Goal: Information Seeking & Learning: Learn about a topic

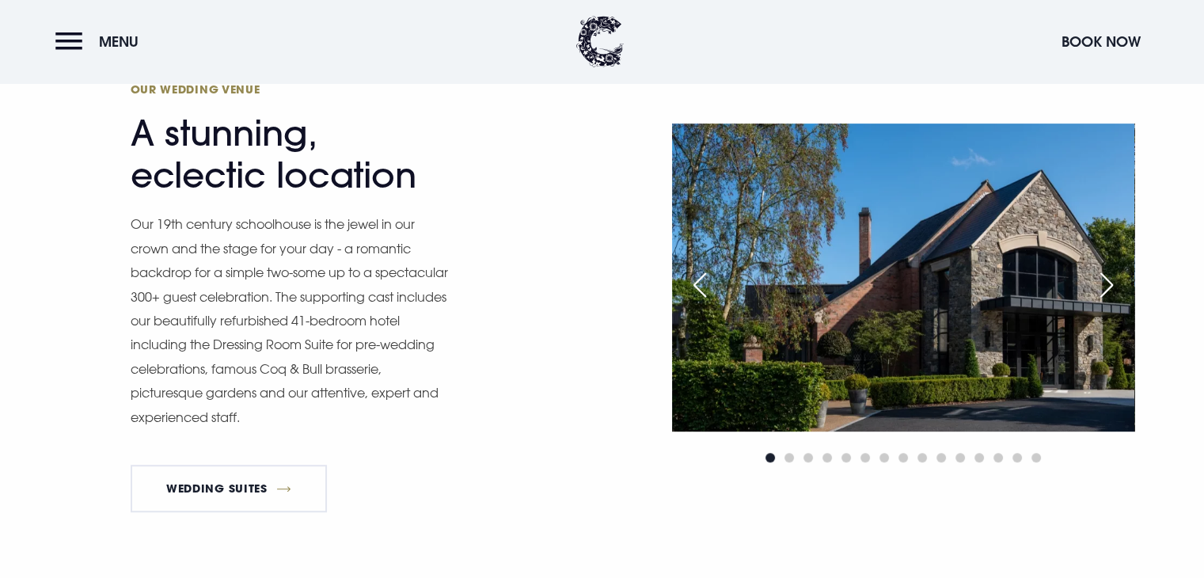
scroll to position [717, 0]
click at [1098, 275] on div "Next slide" at bounding box center [1106, 285] width 40 height 35
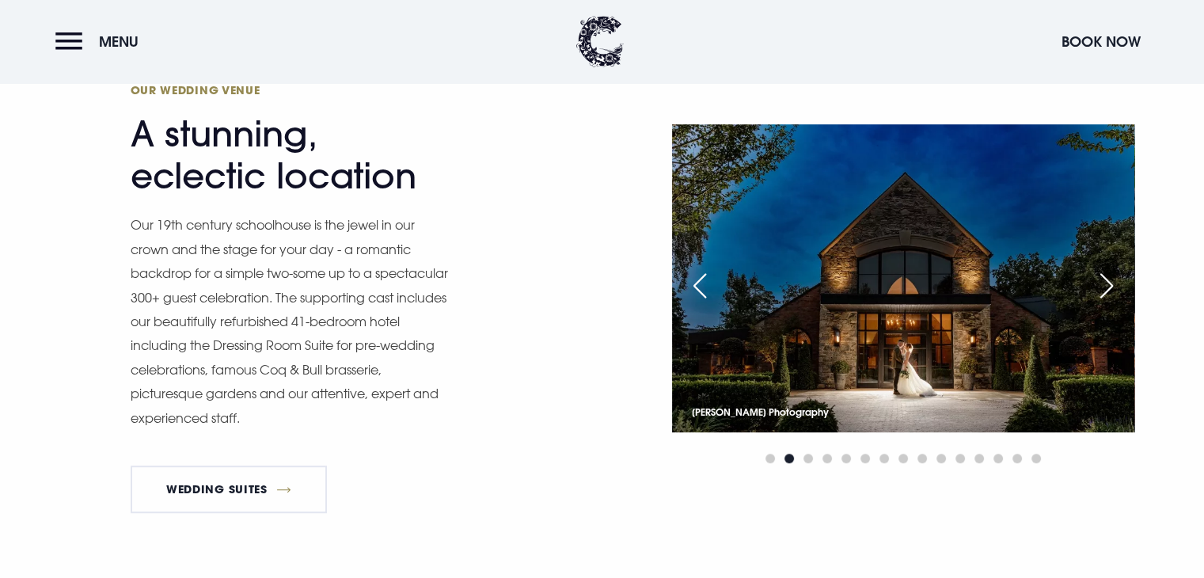
click at [1098, 275] on div "Next slide" at bounding box center [1106, 285] width 40 height 35
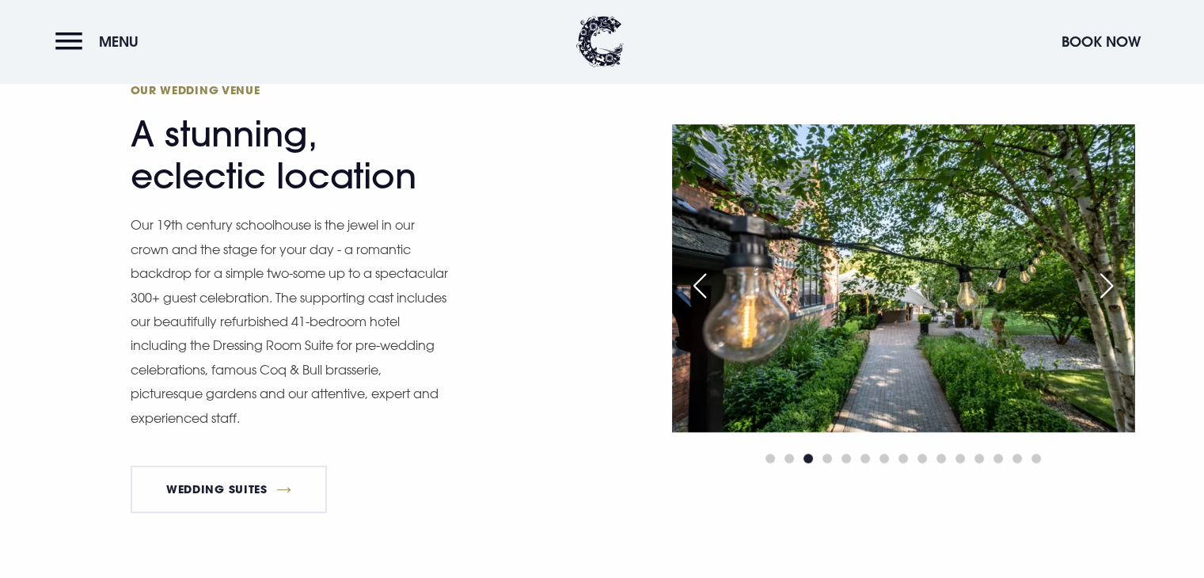
click at [1098, 275] on div "Next slide" at bounding box center [1106, 285] width 40 height 35
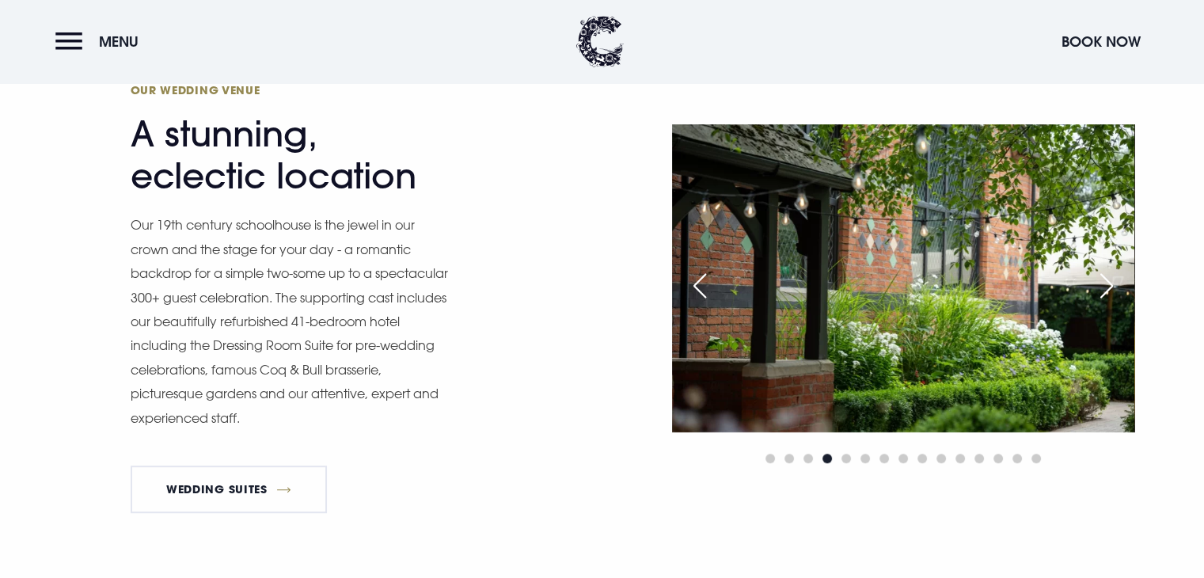
click at [1098, 275] on div "Next slide" at bounding box center [1106, 285] width 40 height 35
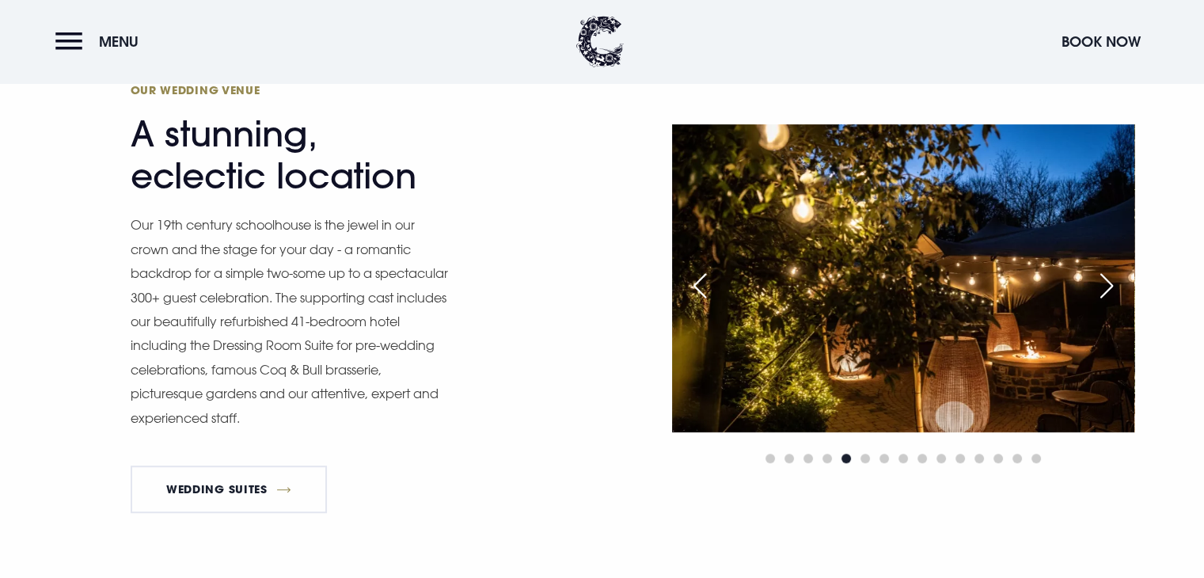
click at [1098, 275] on div "Next slide" at bounding box center [1106, 285] width 40 height 35
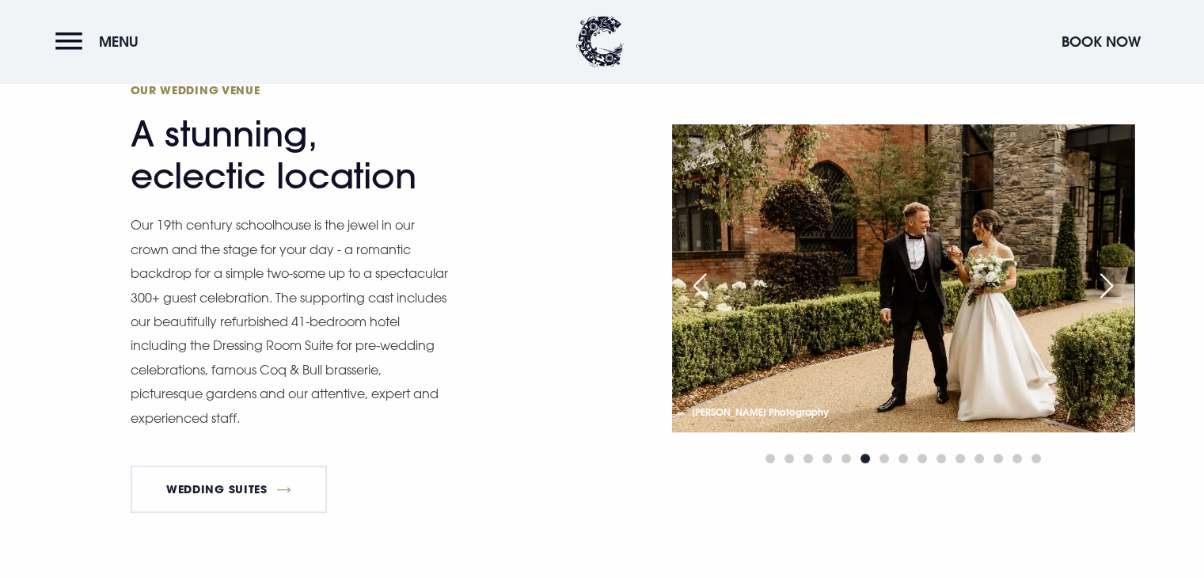
click at [1098, 275] on div "Next slide" at bounding box center [1106, 285] width 40 height 35
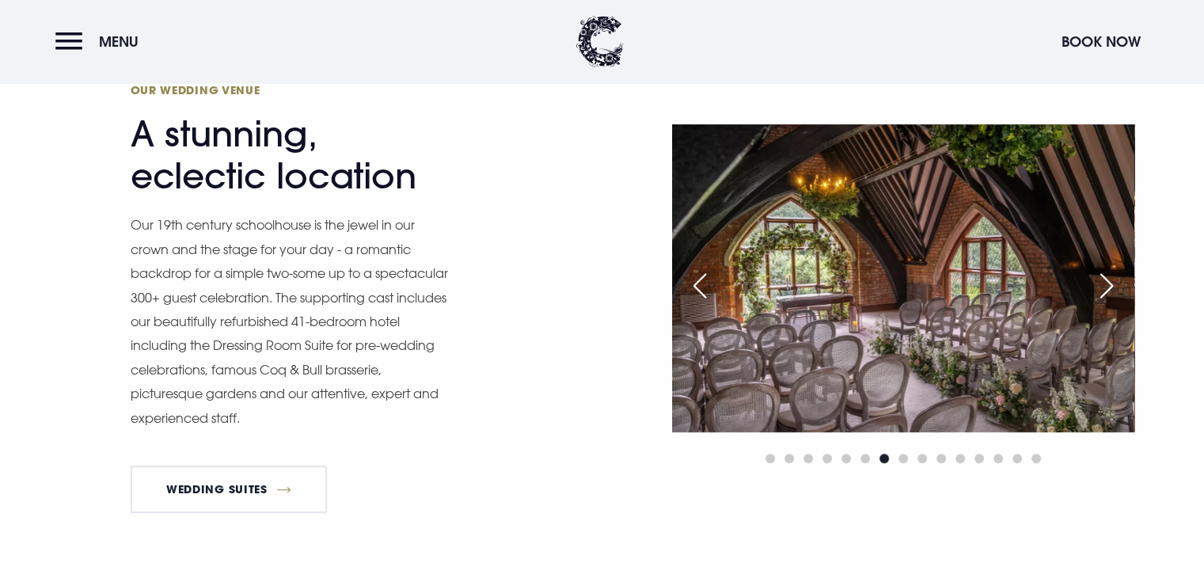
click at [1098, 275] on div "Next slide" at bounding box center [1106, 285] width 40 height 35
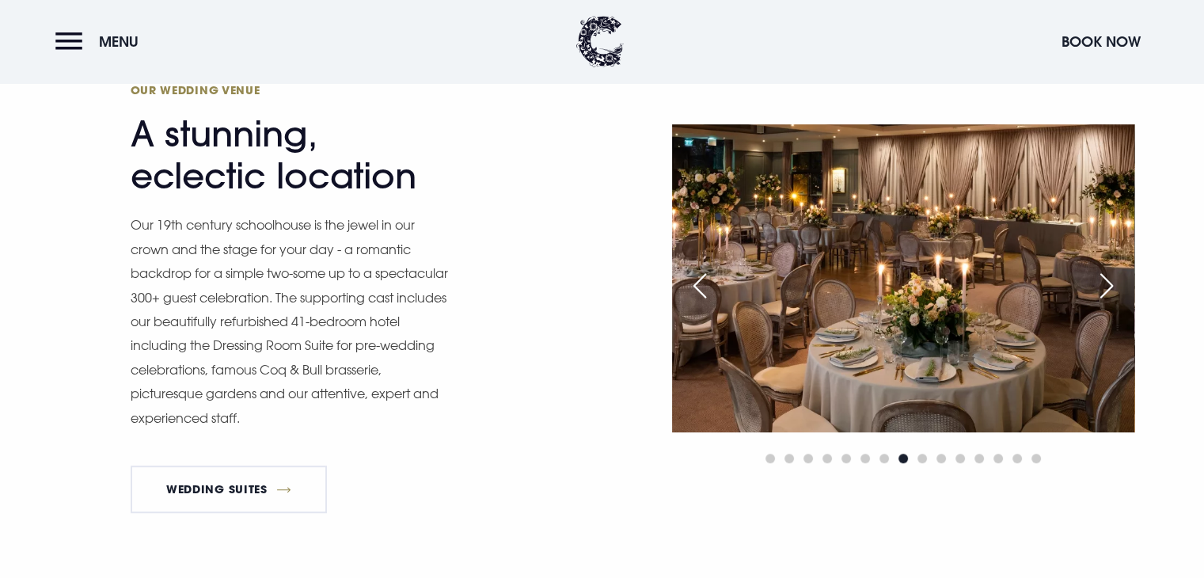
click at [1098, 275] on div "Next slide" at bounding box center [1106, 285] width 40 height 35
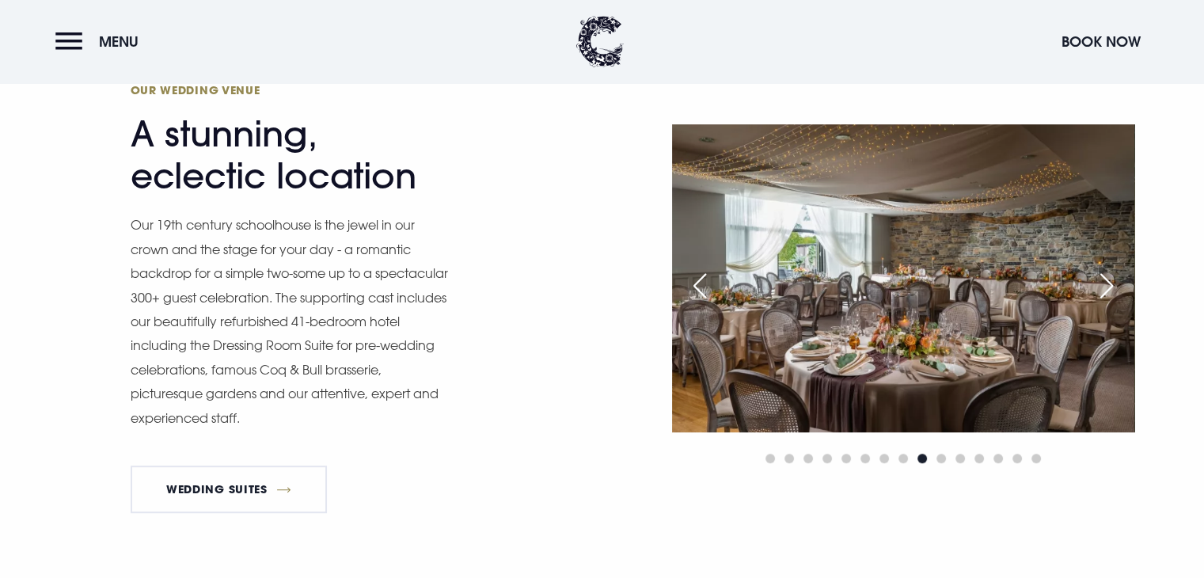
click at [1098, 275] on div "Next slide" at bounding box center [1106, 285] width 40 height 35
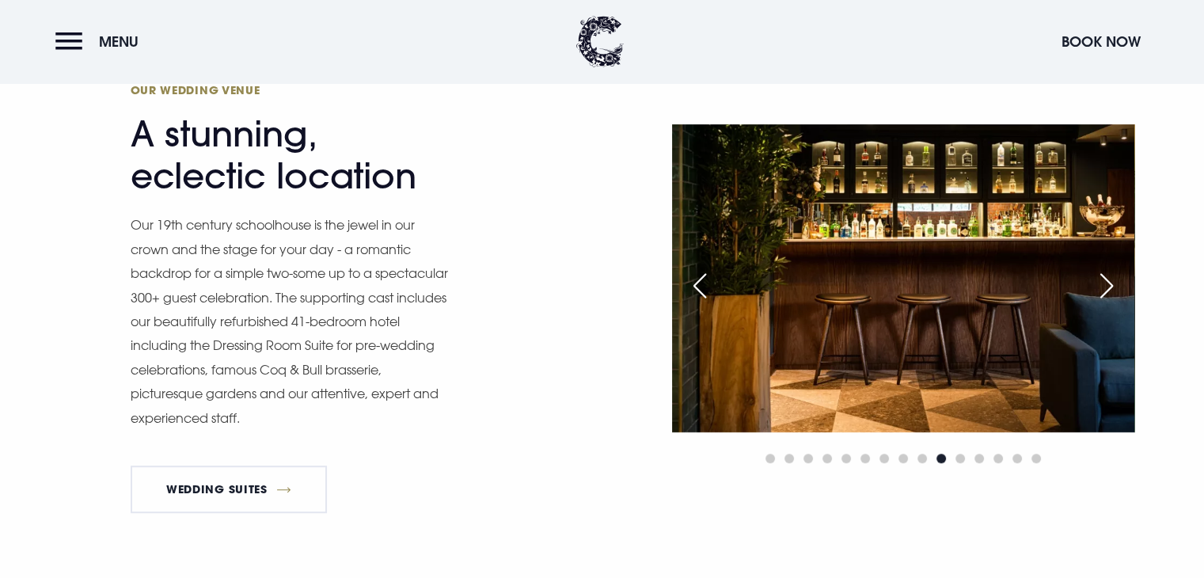
click at [1098, 275] on div "Next slide" at bounding box center [1106, 285] width 40 height 35
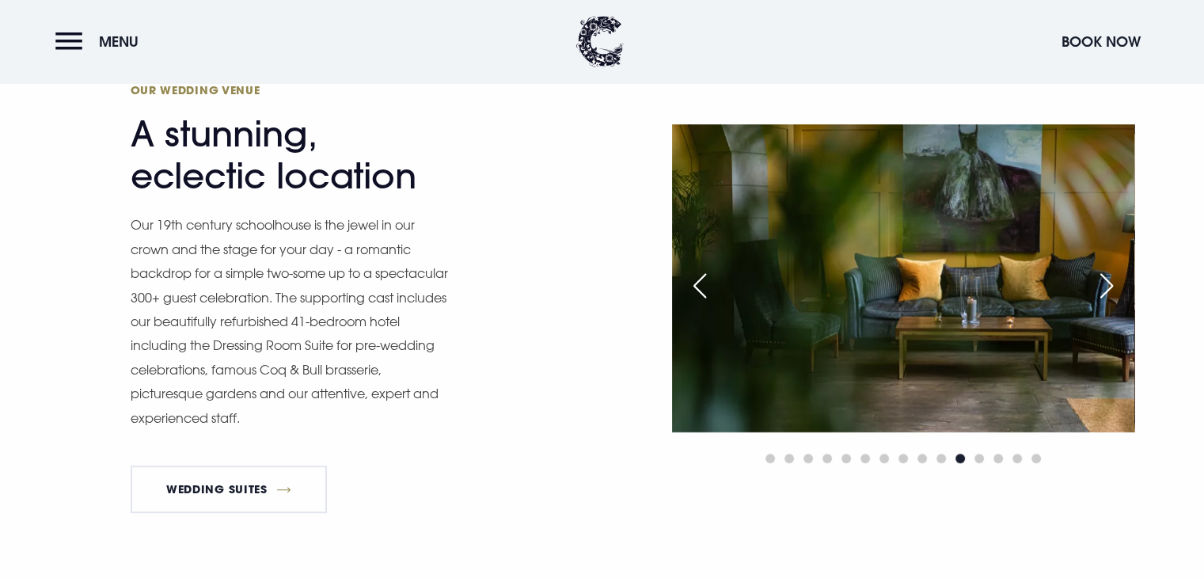
click at [1098, 275] on div "Next slide" at bounding box center [1106, 285] width 40 height 35
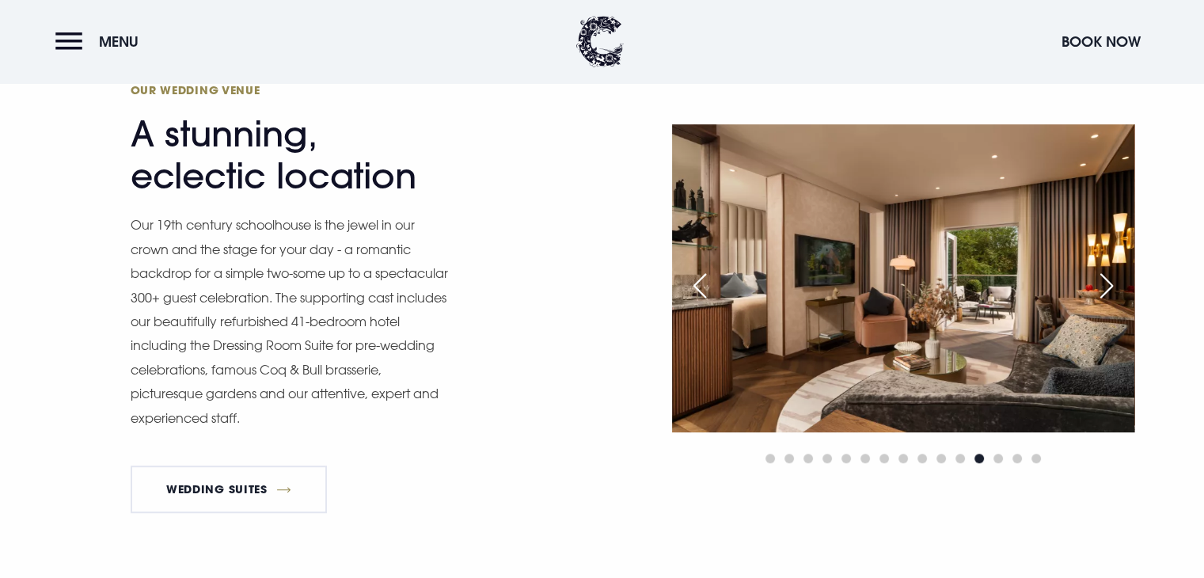
click at [1098, 275] on div "Next slide" at bounding box center [1106, 285] width 40 height 35
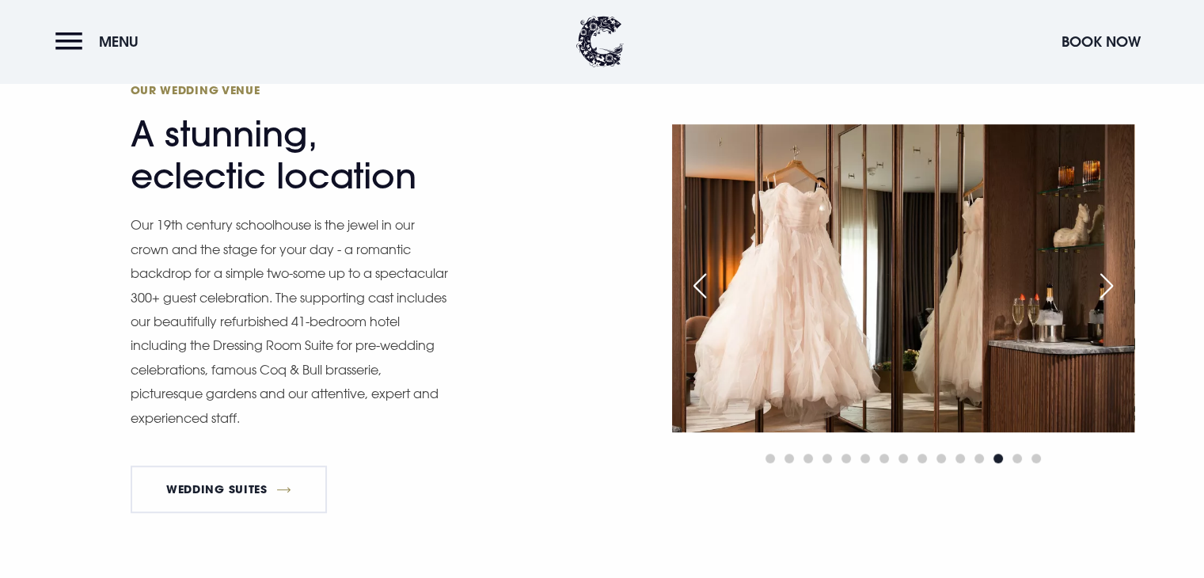
click at [1098, 275] on div "Next slide" at bounding box center [1106, 285] width 40 height 35
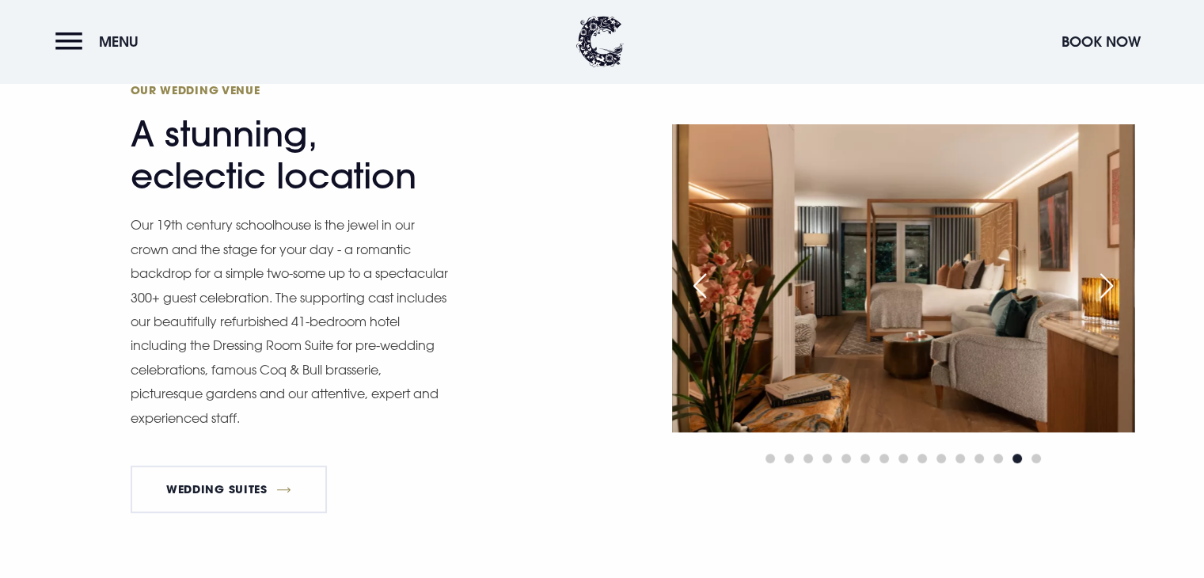
click at [1098, 275] on div "Next slide" at bounding box center [1106, 285] width 40 height 35
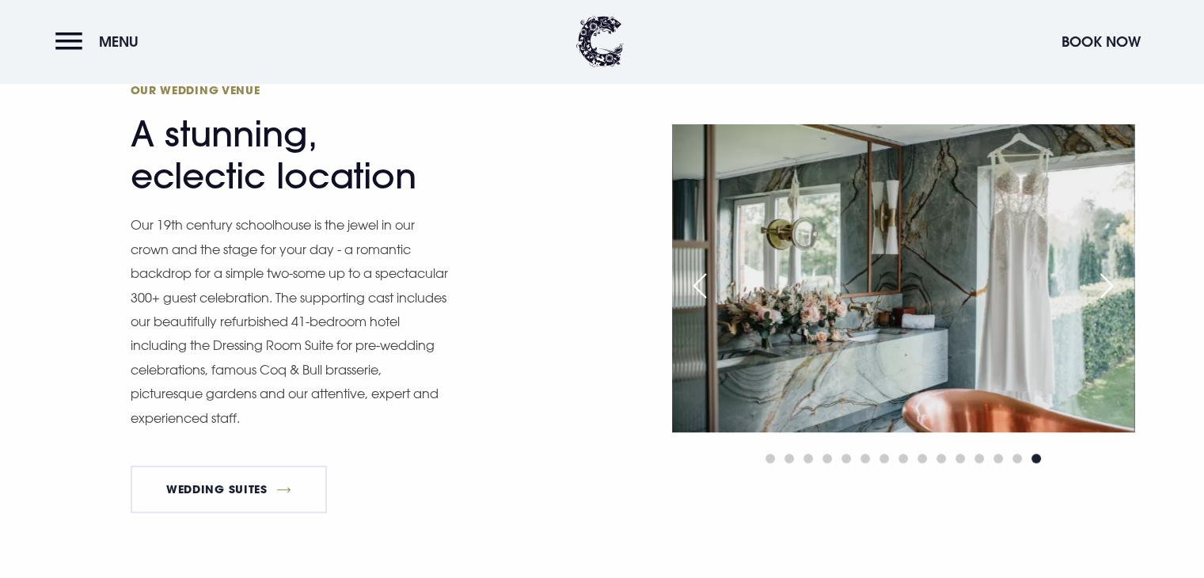
click at [1098, 275] on div "Next slide" at bounding box center [1106, 285] width 40 height 35
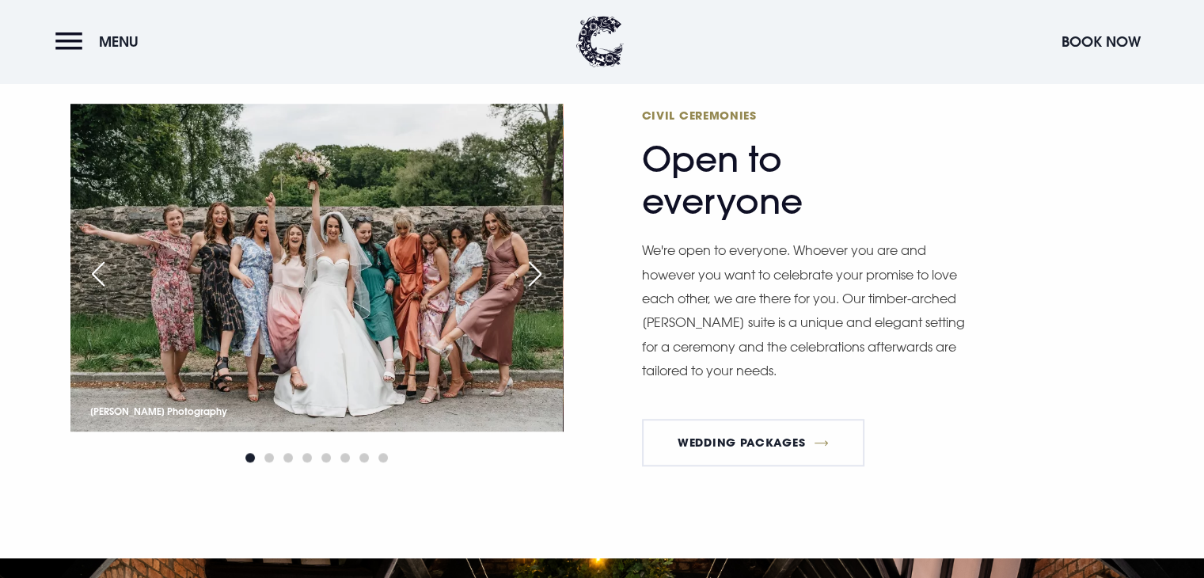
scroll to position [1230, 0]
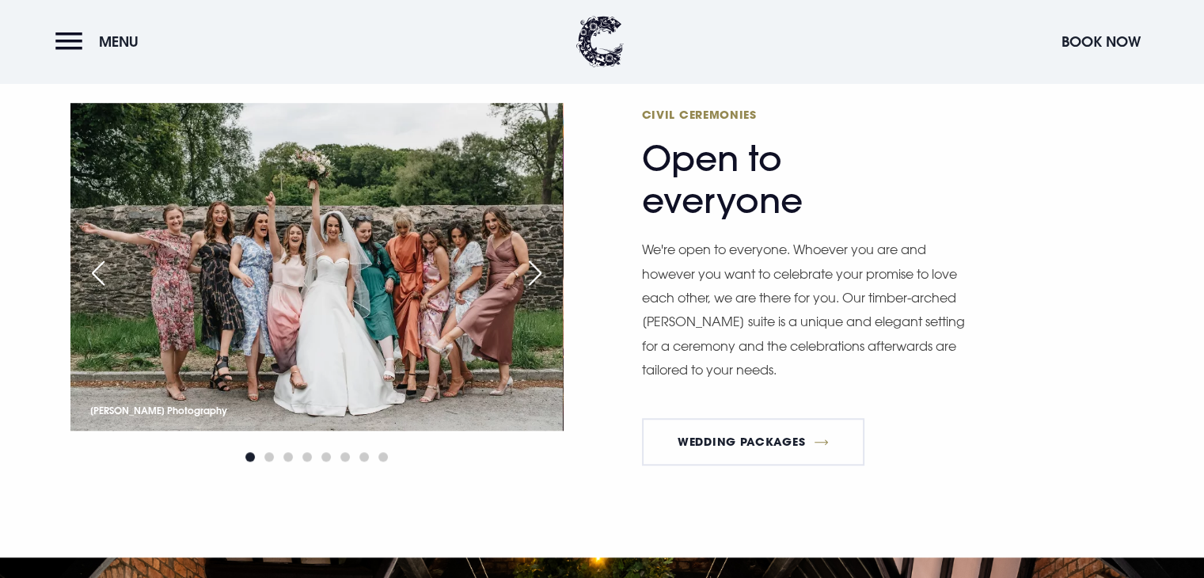
click at [540, 272] on div "Next slide" at bounding box center [535, 273] width 40 height 35
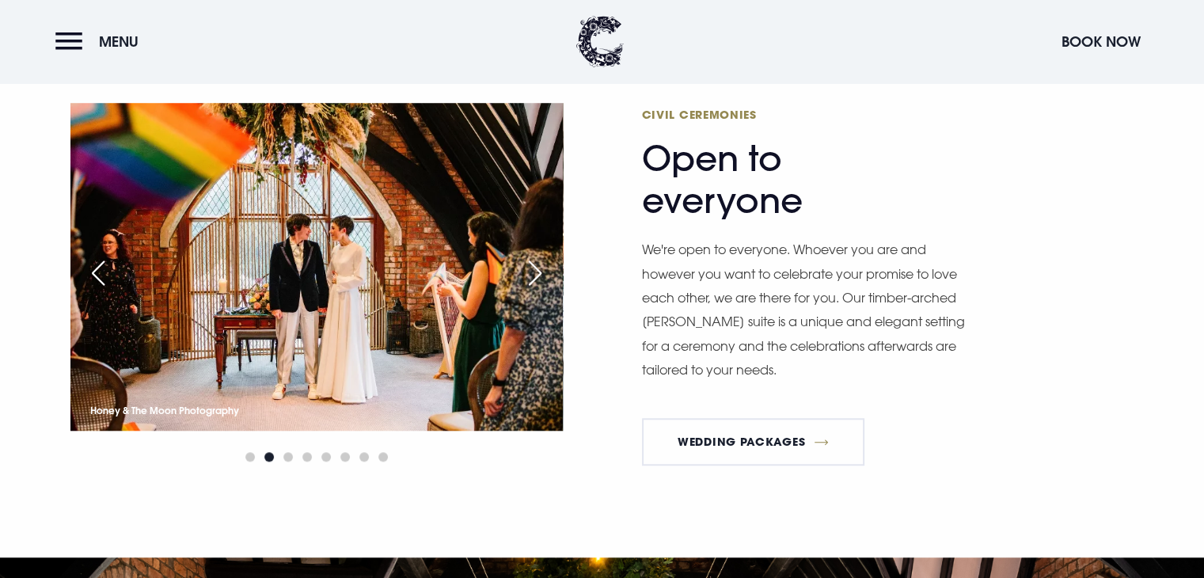
click at [540, 272] on div "Next slide" at bounding box center [535, 273] width 40 height 35
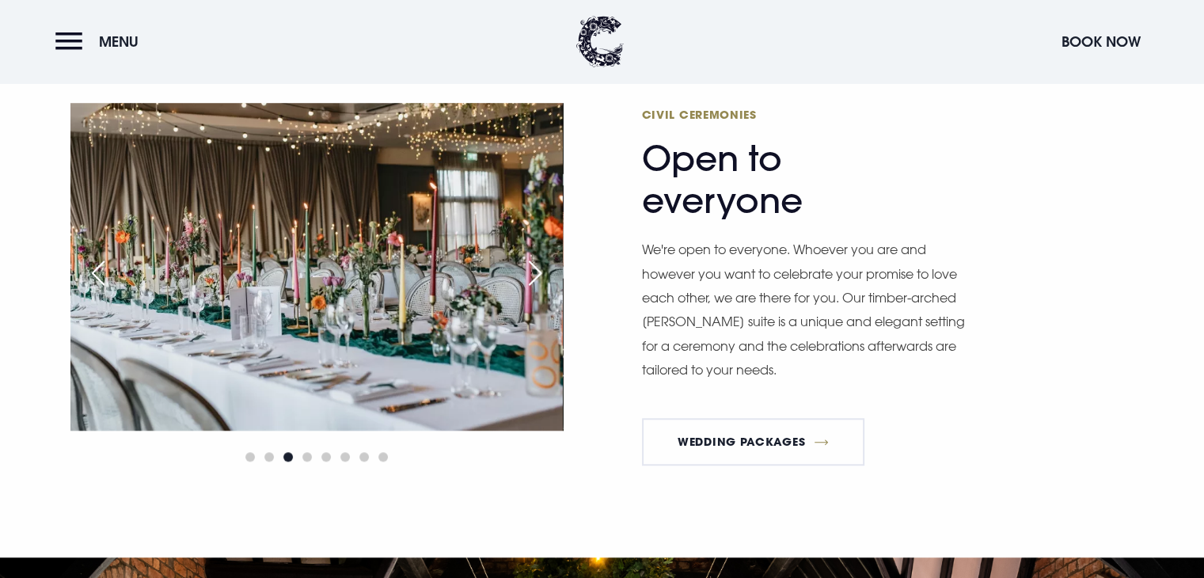
click at [540, 272] on div "Next slide" at bounding box center [535, 273] width 40 height 35
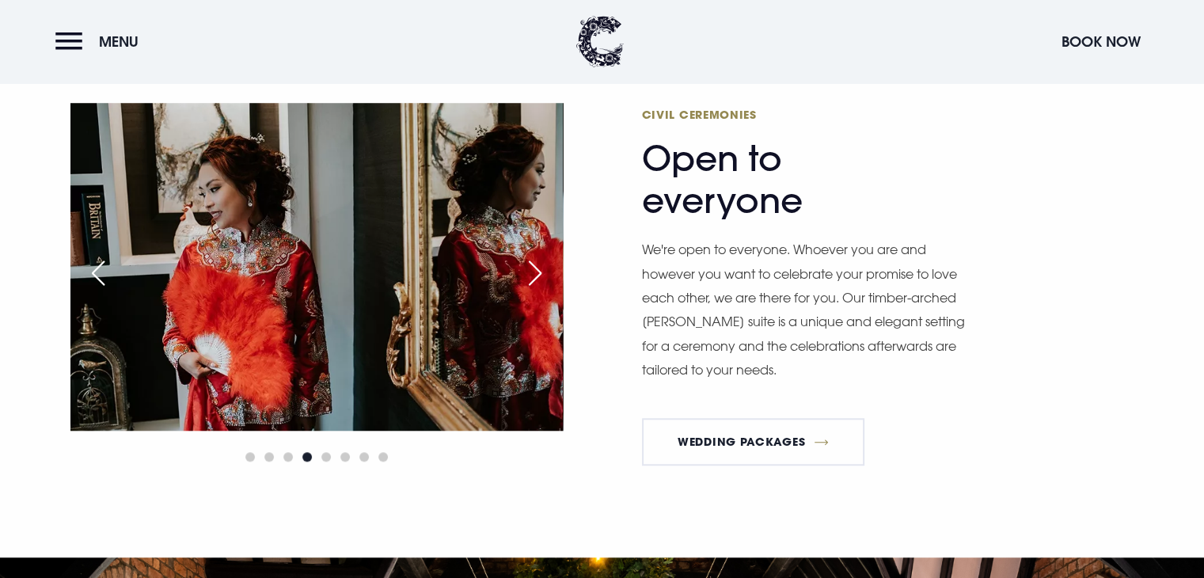
click at [540, 272] on div "Next slide" at bounding box center [535, 273] width 40 height 35
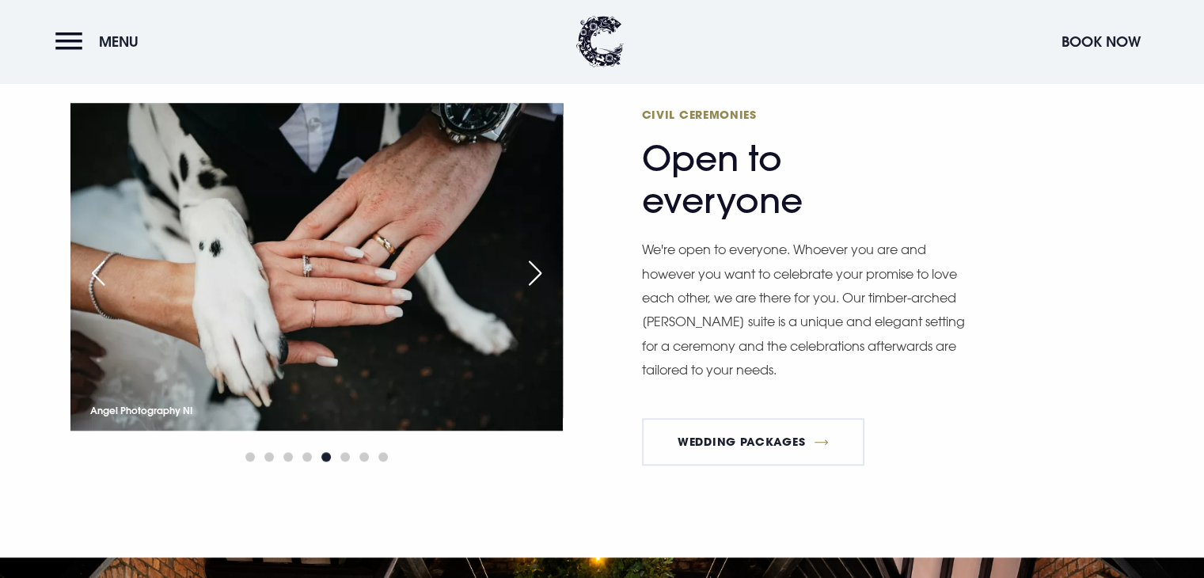
click at [540, 272] on div "Next slide" at bounding box center [535, 273] width 40 height 35
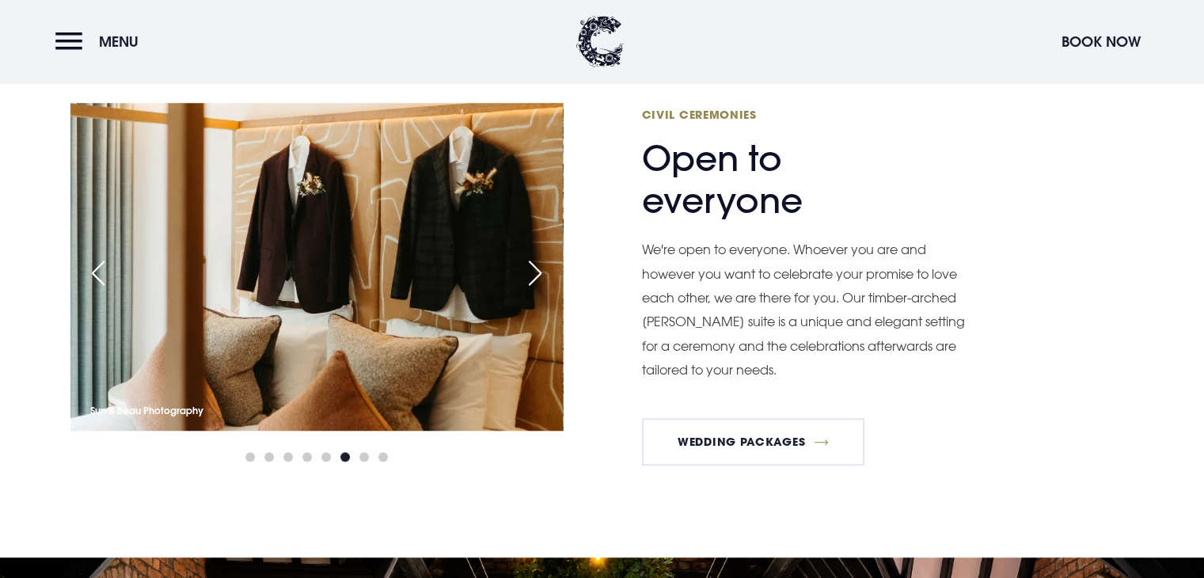
click at [540, 272] on div "Next slide" at bounding box center [535, 273] width 40 height 35
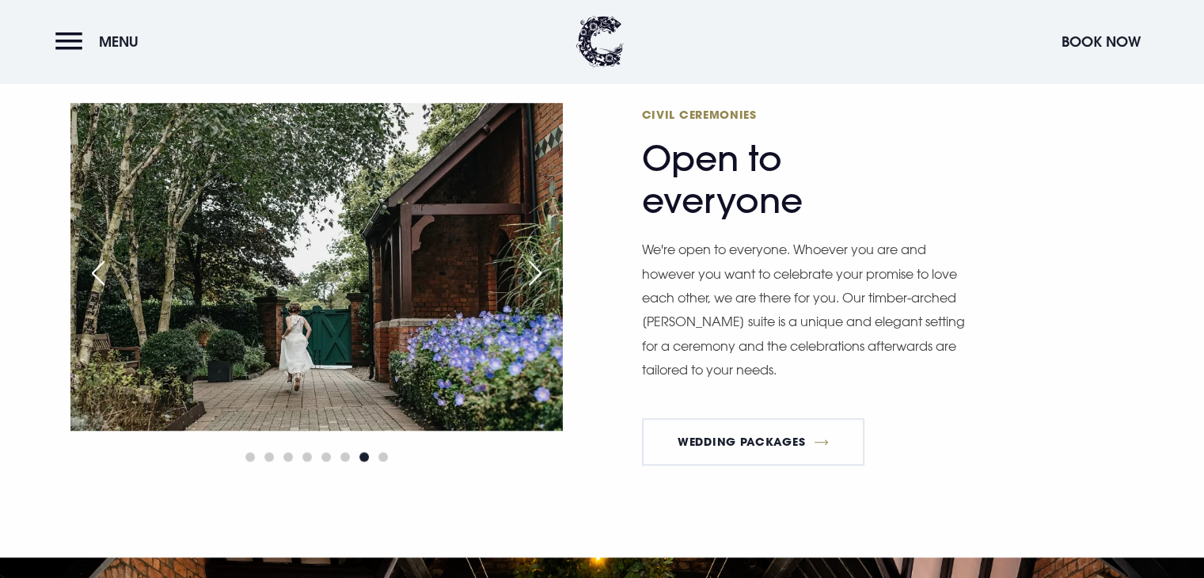
click at [540, 272] on div "Next slide" at bounding box center [535, 273] width 40 height 35
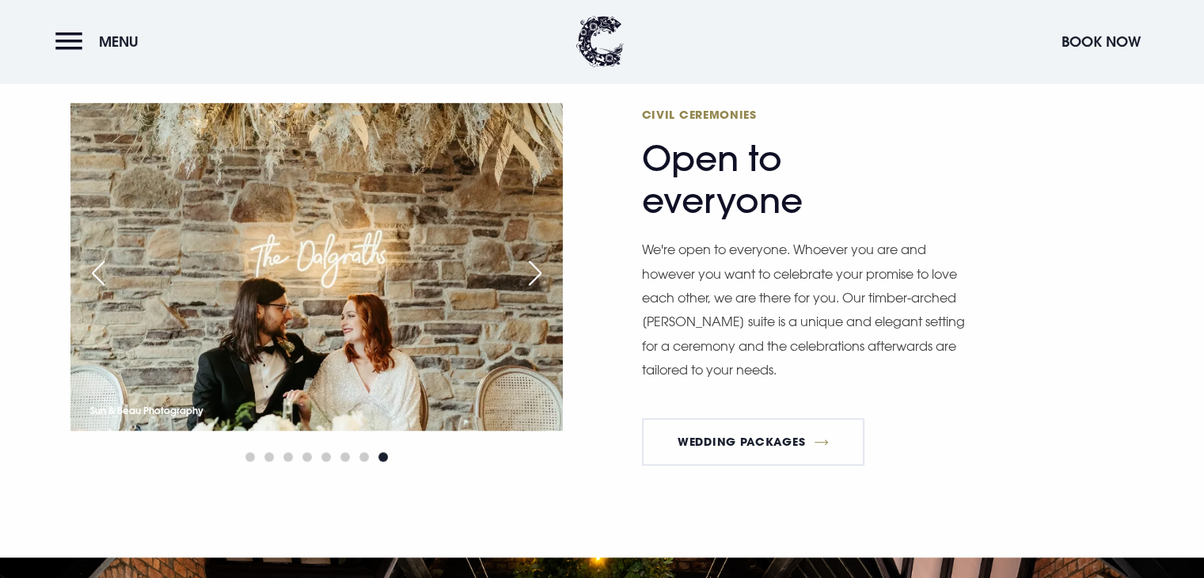
click at [540, 272] on div "Next slide" at bounding box center [535, 273] width 40 height 35
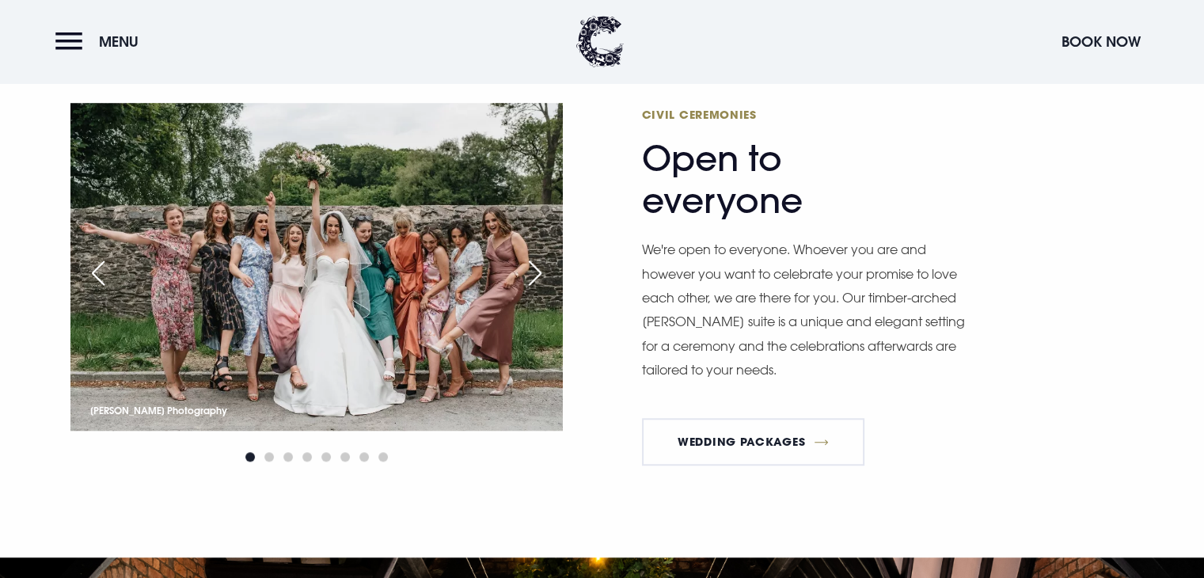
click at [540, 272] on div "Next slide" at bounding box center [535, 273] width 40 height 35
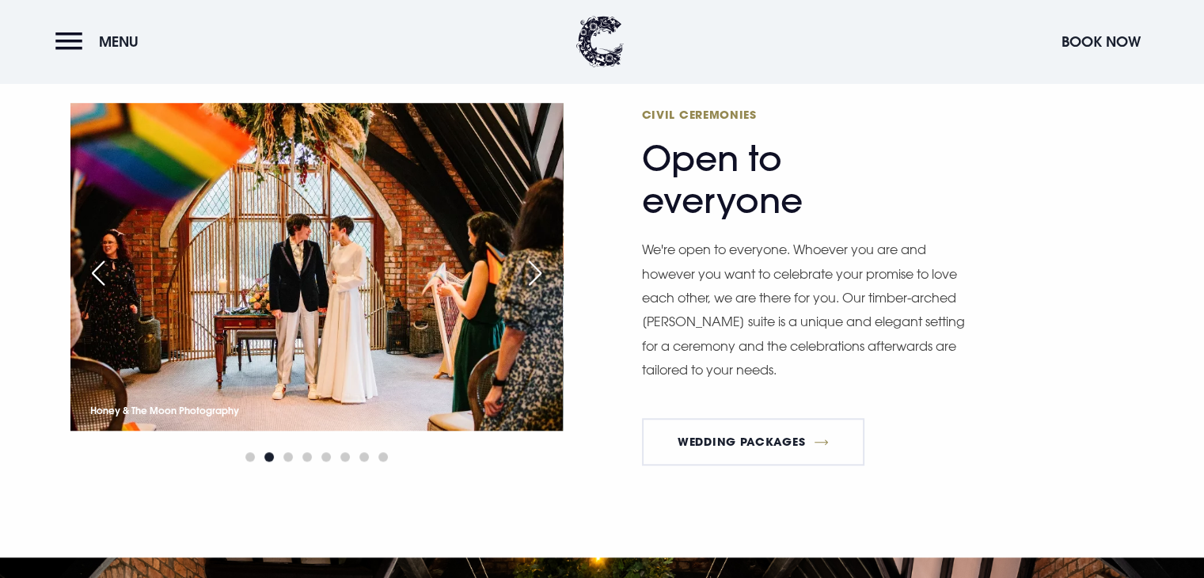
click at [540, 272] on div "Next slide" at bounding box center [535, 273] width 40 height 35
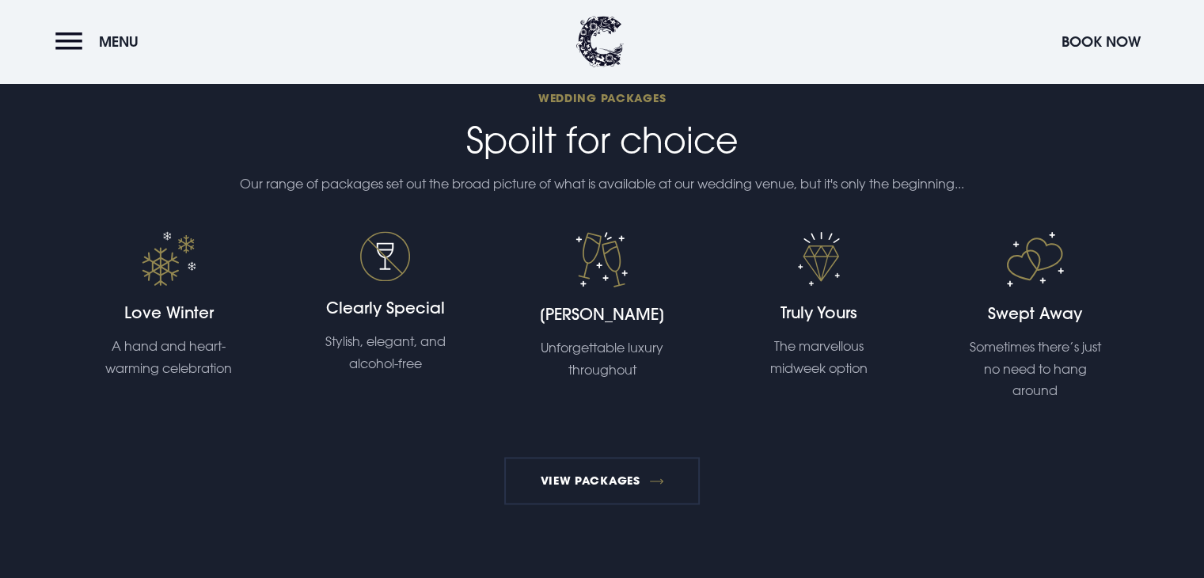
scroll to position [2398, 0]
click at [593, 484] on link "View Packages" at bounding box center [601, 478] width 195 height 47
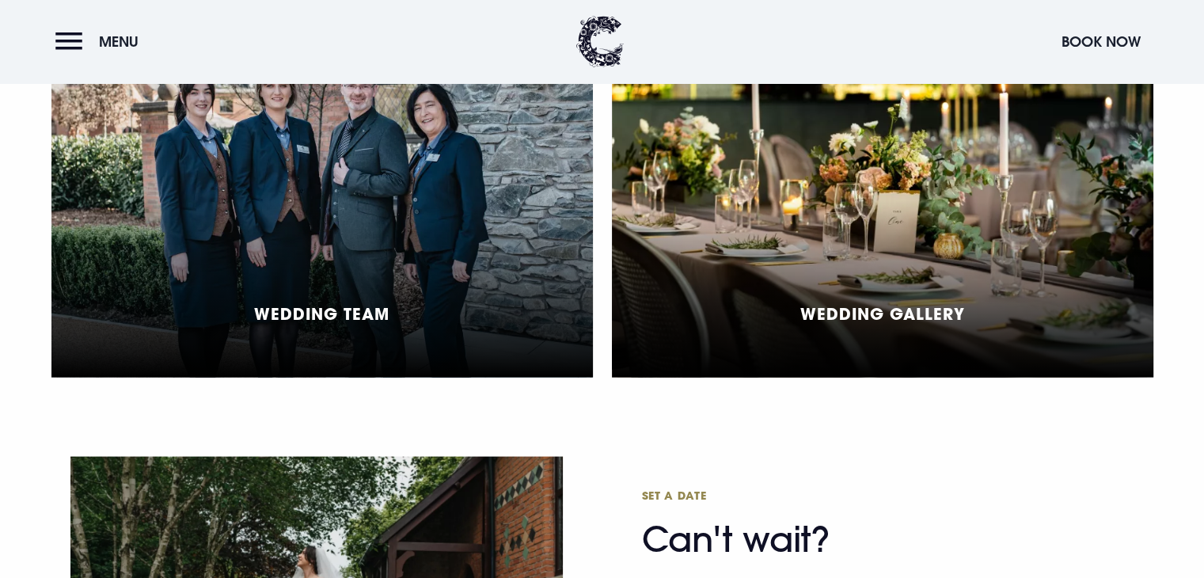
scroll to position [3210, 0]
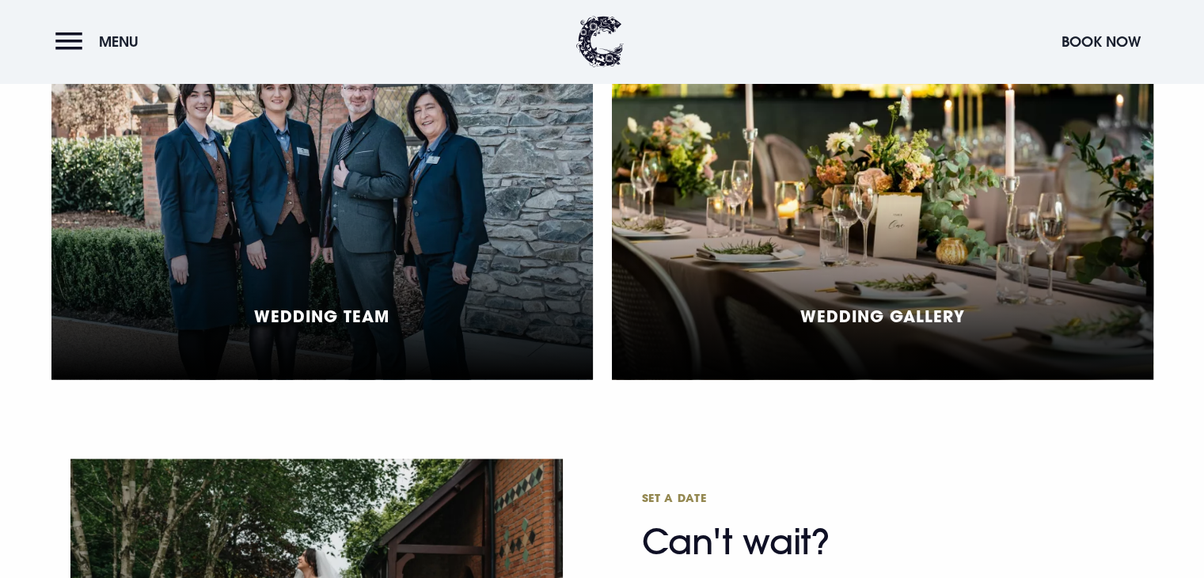
click at [791, 282] on div "Wedding Gallery" at bounding box center [882, 203] width 541 height 353
